Goal: Information Seeking & Learning: Find specific fact

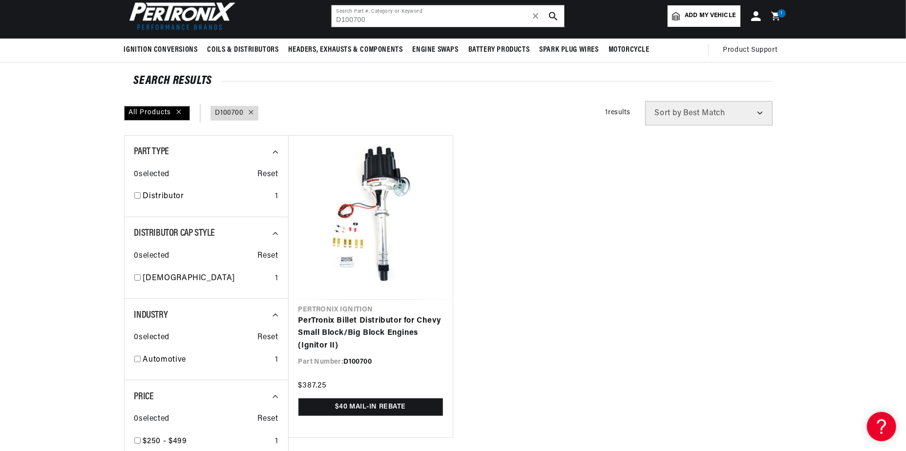
scroll to position [0, 610]
drag, startPoint x: 368, startPoint y: 20, endPoint x: 328, endPoint y: 19, distance: 39.6
click at [328, 19] on header "BETTER SEARCH RESULTS Add your vehicle's year, make, and model to find parts be…" at bounding box center [453, 15] width 707 height 45
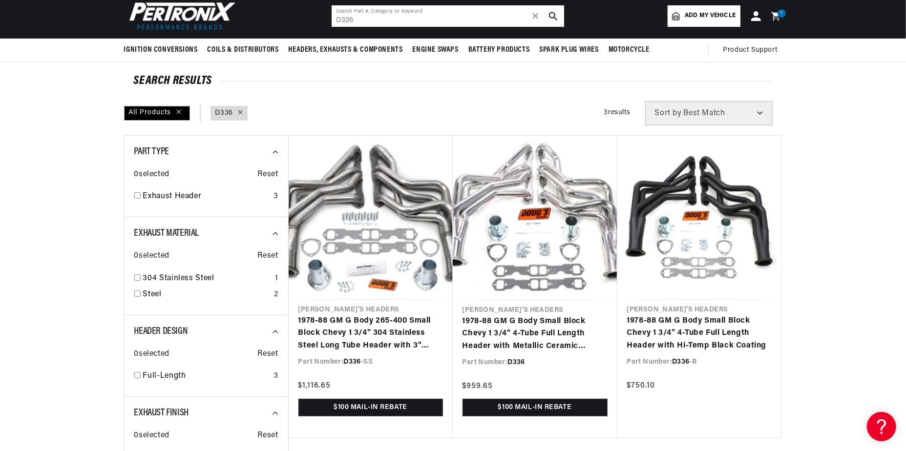
scroll to position [0, 1220]
drag, startPoint x: 358, startPoint y: 20, endPoint x: 329, endPoint y: 19, distance: 28.3
click at [329, 19] on header "BETTER SEARCH RESULTS Add your vehicle's year, make, and model to find parts be…" at bounding box center [453, 15] width 707 height 45
paste input "521-SS"
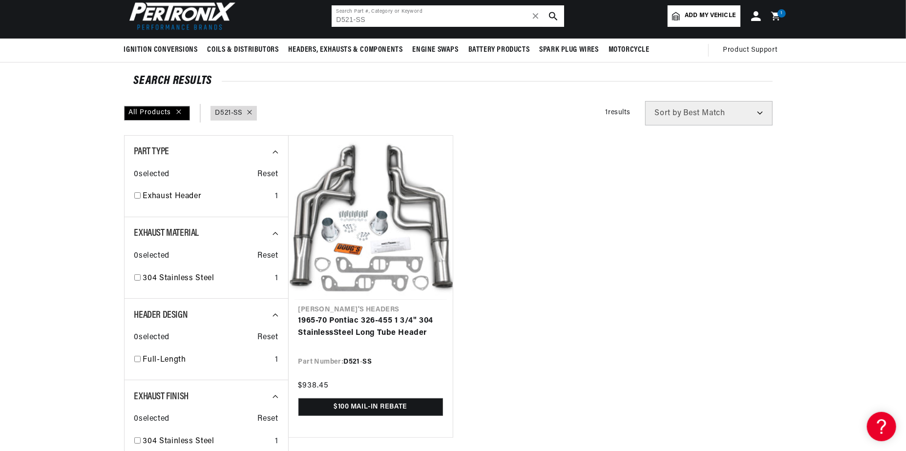
drag, startPoint x: 370, startPoint y: 18, endPoint x: 327, endPoint y: 17, distance: 43.5
click at [327, 17] on header "BETTER SEARCH RESULTS Add your vehicle's year, make, and model to find parts be…" at bounding box center [453, 15] width 707 height 45
paste input "176600"
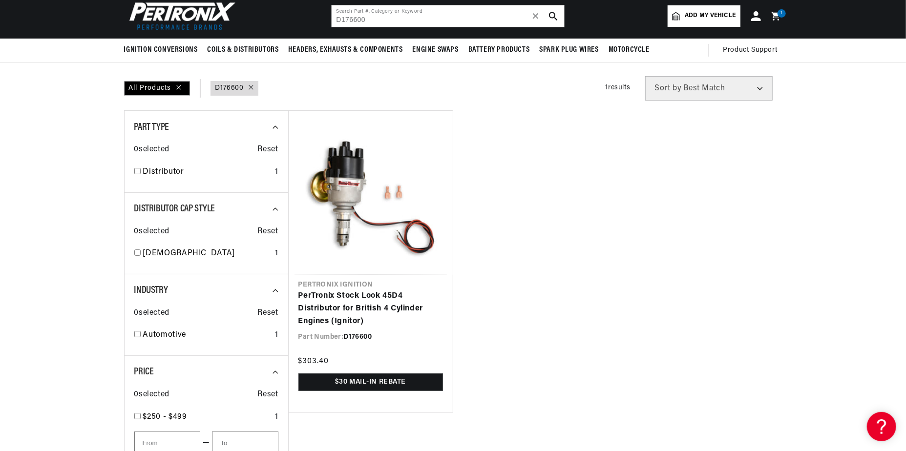
scroll to position [0, 610]
drag, startPoint x: 367, startPoint y: 19, endPoint x: 309, endPoint y: 22, distance: 58.2
click at [309, 22] on header "BETTER SEARCH RESULTS Add your vehicle's year, make, and model to find parts be…" at bounding box center [453, 15] width 707 height 45
paste input "452"
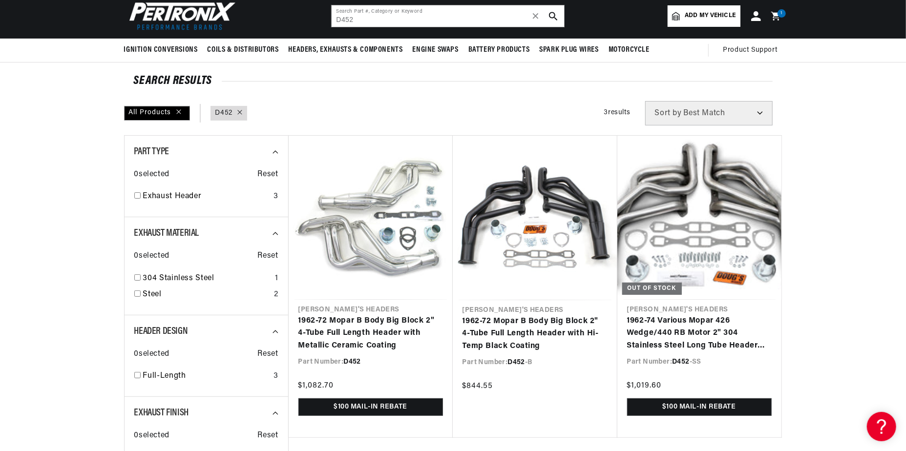
scroll to position [0, 1220]
drag, startPoint x: 359, startPoint y: 22, endPoint x: 332, endPoint y: 22, distance: 27.4
click at [332, 22] on input "D452" at bounding box center [448, 15] width 232 height 21
paste input "581"
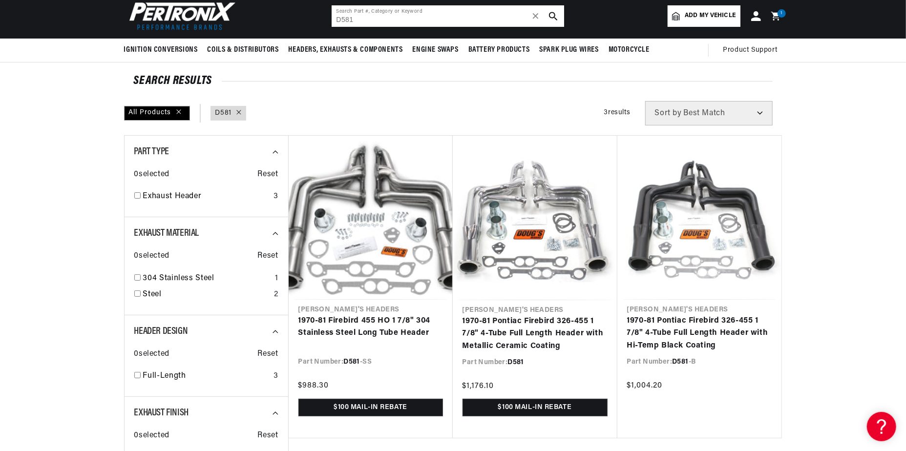
drag, startPoint x: 355, startPoint y: 21, endPoint x: 337, endPoint y: 18, distance: 17.3
click at [337, 18] on input "D581" at bounding box center [448, 15] width 232 height 21
paste input "320-SS"
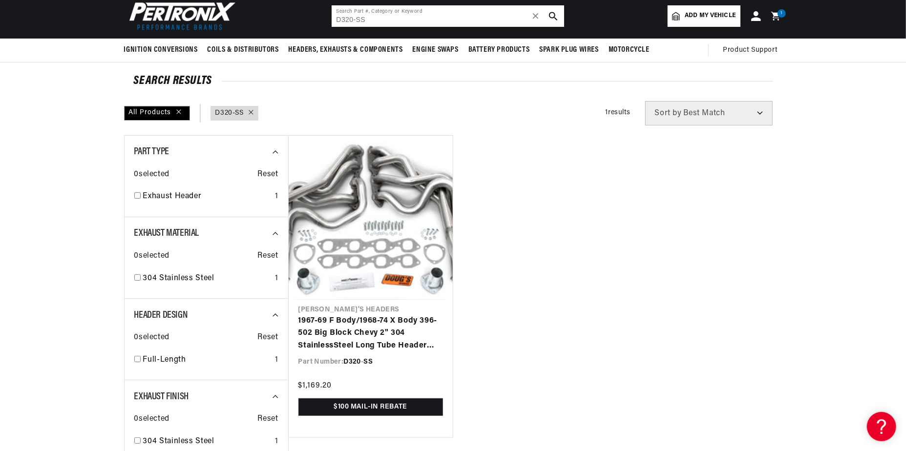
drag, startPoint x: 371, startPoint y: 19, endPoint x: 328, endPoint y: 19, distance: 43.0
click at [328, 19] on header "BETTER SEARCH RESULTS Add your vehicle's year, make, and model to find parts be…" at bounding box center [453, 15] width 707 height 45
paste input "68"
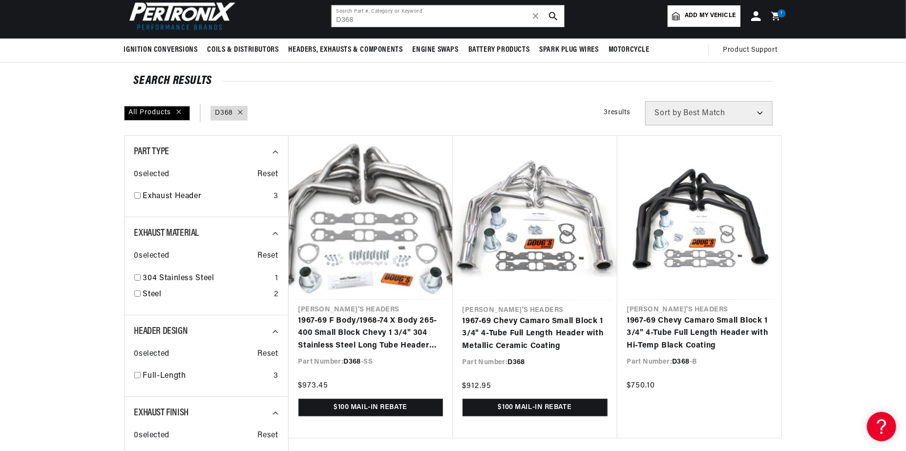
scroll to position [0, 1220]
drag, startPoint x: 365, startPoint y: 18, endPoint x: 317, endPoint y: 13, distance: 48.1
click at [317, 13] on header "BETTER SEARCH RESULTS Add your vehicle's year, make, and model to find parts be…" at bounding box center [453, 15] width 707 height 45
paste input "142700"
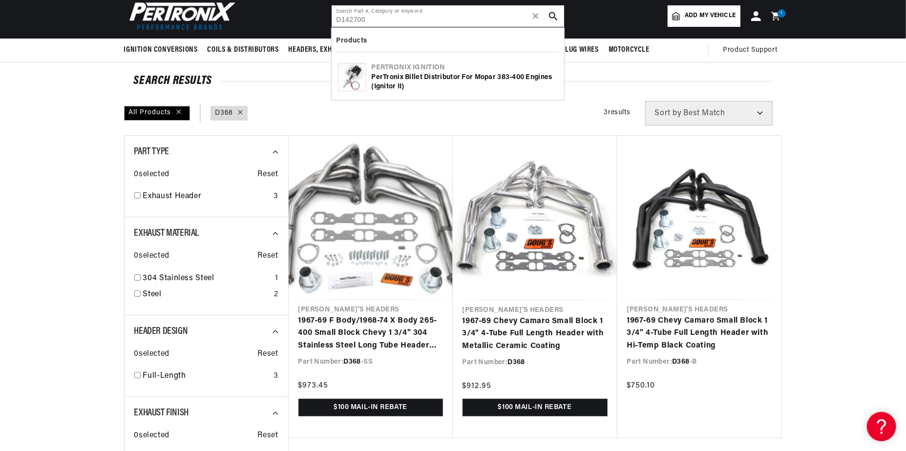
type input "D142700"
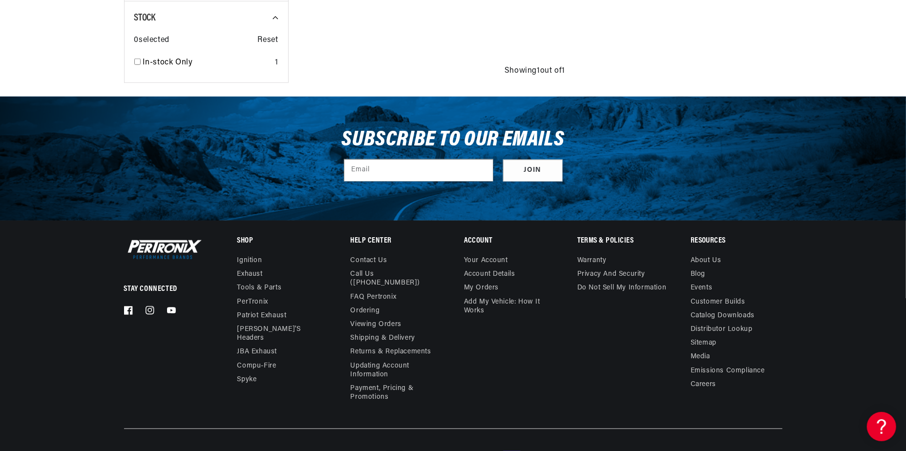
scroll to position [608, 0]
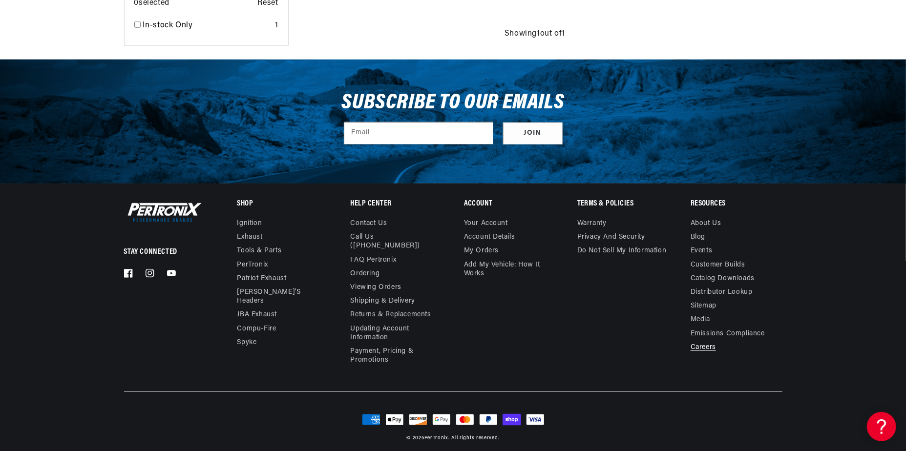
click at [704, 348] on link "Careers" at bounding box center [703, 348] width 25 height 14
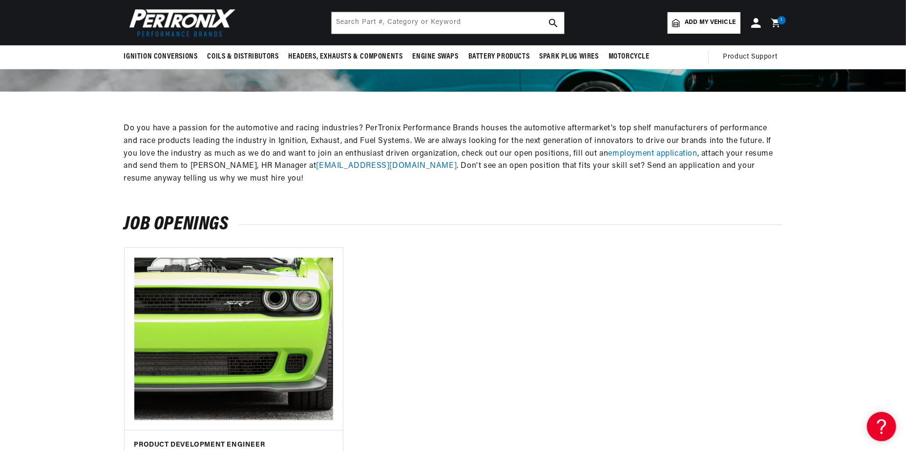
scroll to position [0, 610]
click at [357, 32] on input "text" at bounding box center [448, 22] width 232 height 21
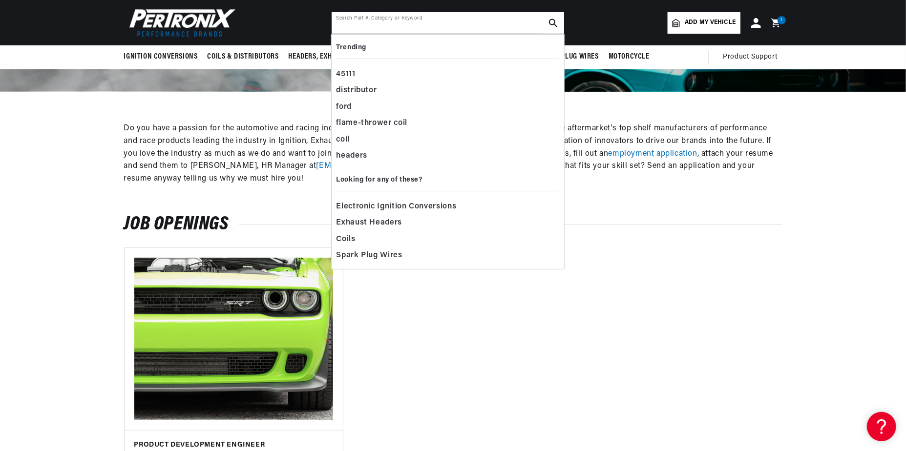
paste input "D142700"
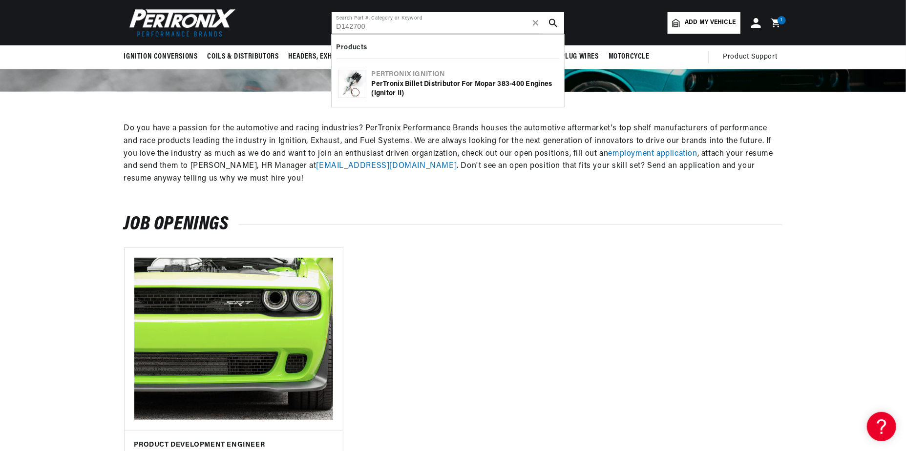
type input "D142700"
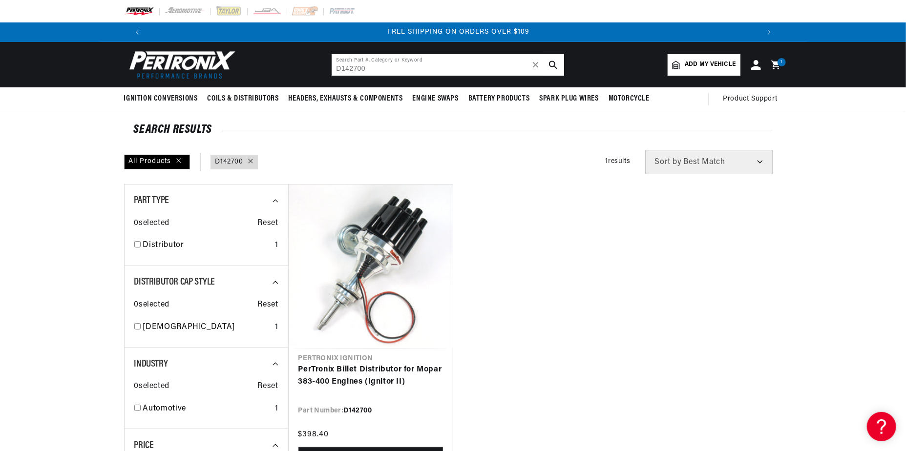
drag, startPoint x: 374, startPoint y: 68, endPoint x: 318, endPoint y: 62, distance: 56.0
click at [318, 62] on header "BETTER SEARCH RESULTS Add your vehicle's year, make, and model to find parts be…" at bounding box center [453, 64] width 707 height 45
paste input "318-SS"
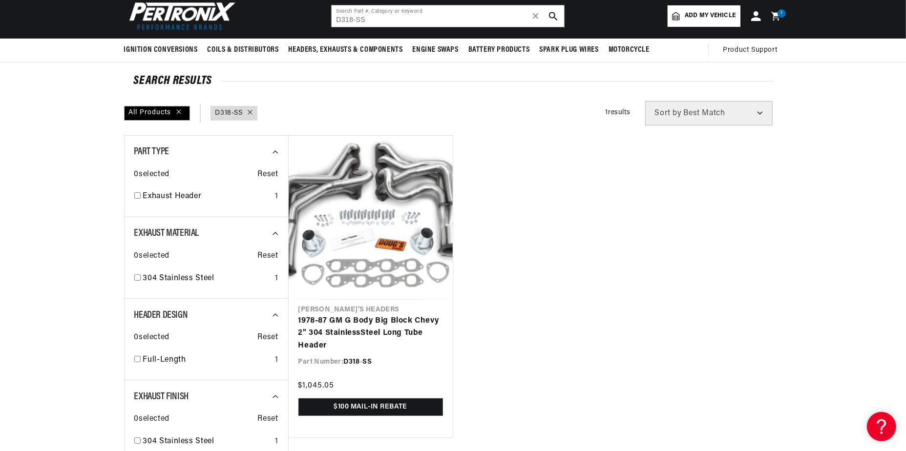
scroll to position [0, 1220]
drag, startPoint x: 368, startPoint y: 19, endPoint x: 323, endPoint y: 19, distance: 44.4
click at [323, 19] on header "BETTER SEARCH RESULTS Add your vehicle's year, make, and model to find parts be…" at bounding box center [453, 15] width 707 height 45
paste input "358"
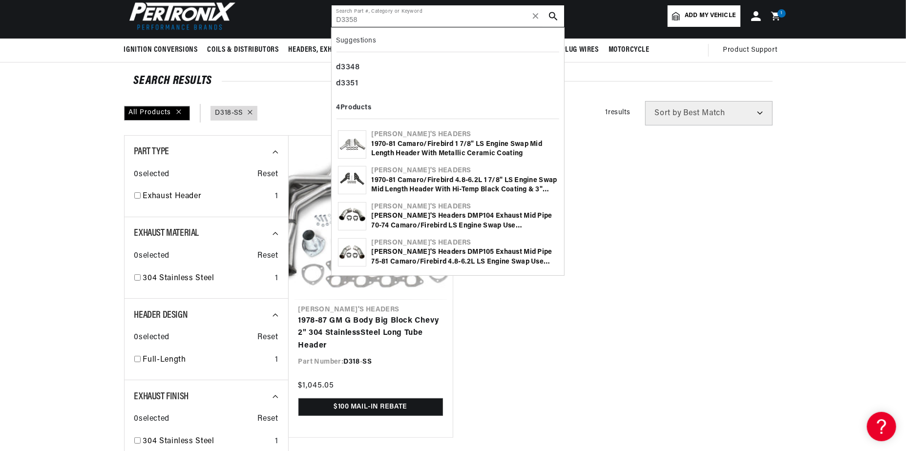
scroll to position [0, 0]
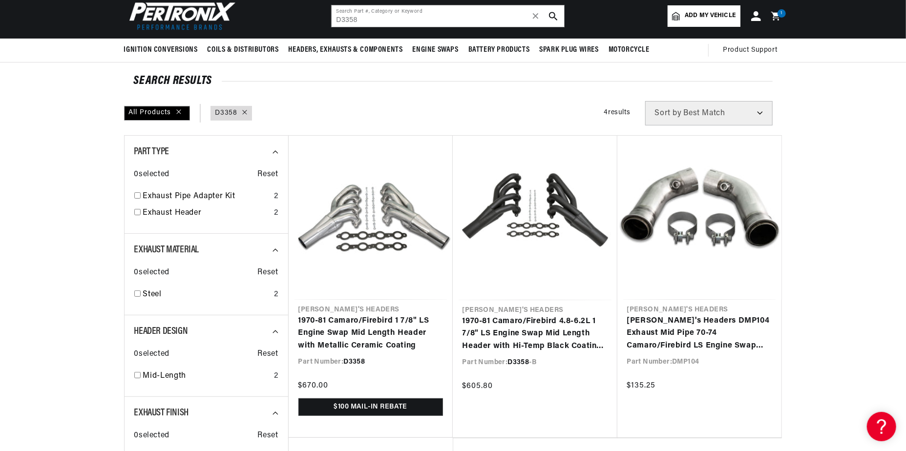
scroll to position [0, 1220]
drag, startPoint x: 396, startPoint y: 19, endPoint x: 311, endPoint y: 11, distance: 85.3
click at [311, 11] on header "BETTER SEARCH RESULTS Add your vehicle's year, make, and model to find parts be…" at bounding box center [453, 15] width 707 height 45
paste input "7100710"
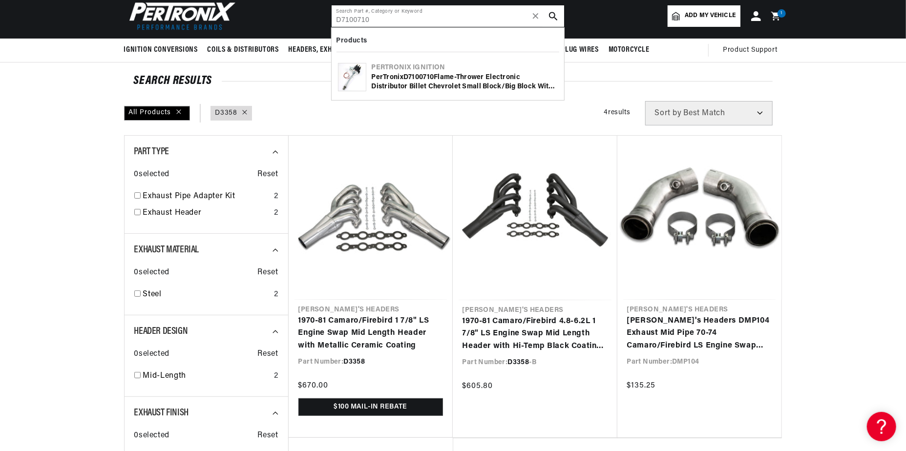
type input "D7100710"
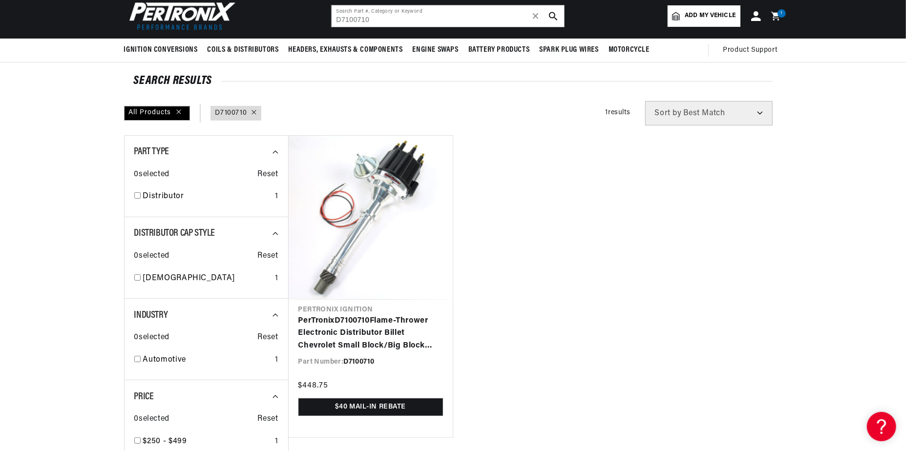
scroll to position [0, 1220]
